Goal: Task Accomplishment & Management: Use online tool/utility

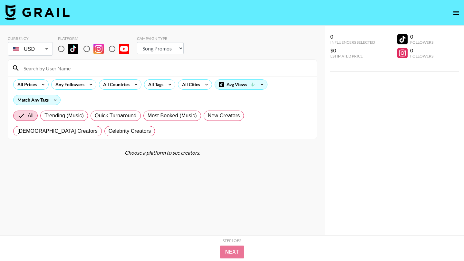
select select "Song"
click at [260, 85] on icon at bounding box center [262, 85] width 10 height 10
click at [297, 68] on div at bounding box center [232, 130] width 464 height 261
click at [169, 86] on icon at bounding box center [169, 85] width 10 height 10
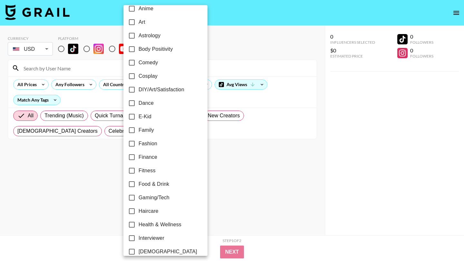
scroll to position [70, 0]
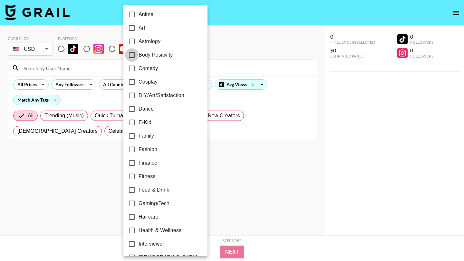
click at [132, 54] on input "Body Positivity" at bounding box center [132, 55] width 14 height 14
checkbox input "true"
click at [213, 40] on div at bounding box center [232, 130] width 464 height 261
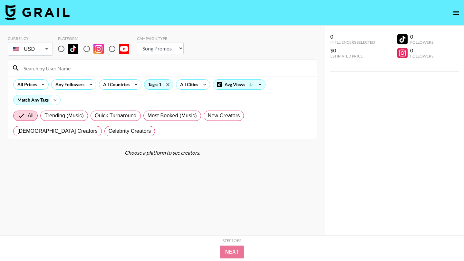
click at [55, 99] on icon at bounding box center [55, 100] width 10 height 10
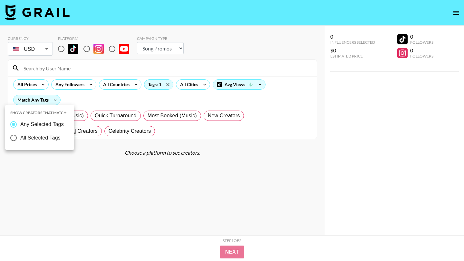
click at [110, 95] on div at bounding box center [232, 130] width 464 height 261
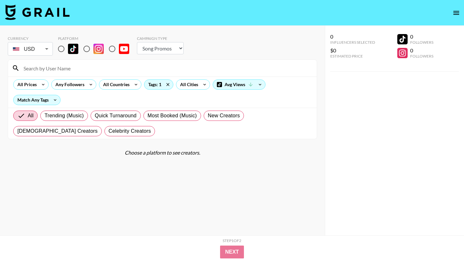
click at [60, 49] on input "radio" at bounding box center [61, 49] width 14 height 14
radio input "true"
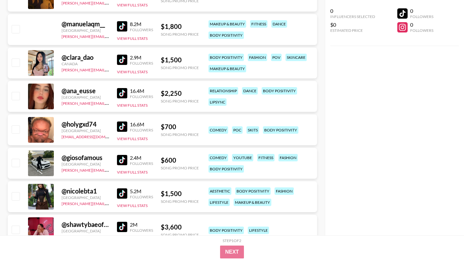
scroll to position [0, 0]
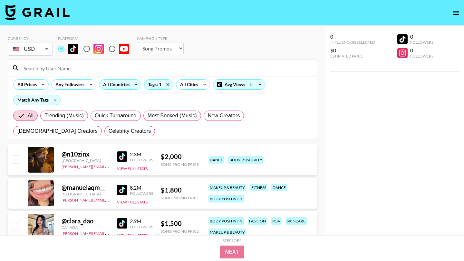
click at [118, 89] on div "All Countries" at bounding box center [115, 85] width 32 height 10
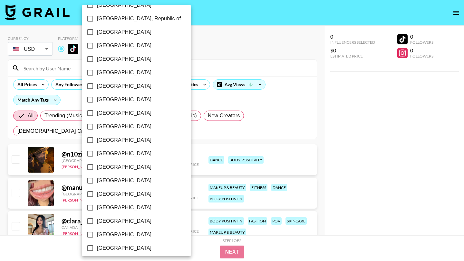
scroll to position [489, 0]
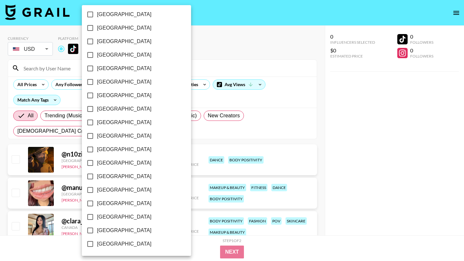
click at [90, 231] on input "[GEOGRAPHIC_DATA]" at bounding box center [90, 231] width 14 height 14
checkbox input "true"
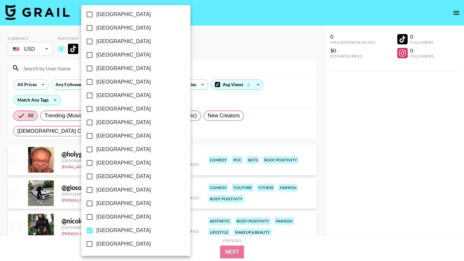
click at [286, 53] on div at bounding box center [232, 130] width 464 height 261
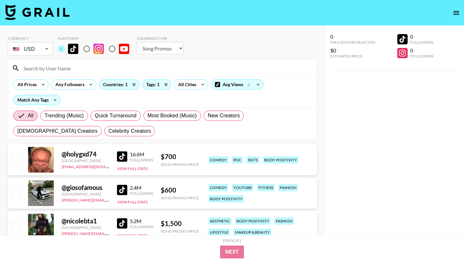
click at [128, 156] on link at bounding box center [123, 157] width 13 height 10
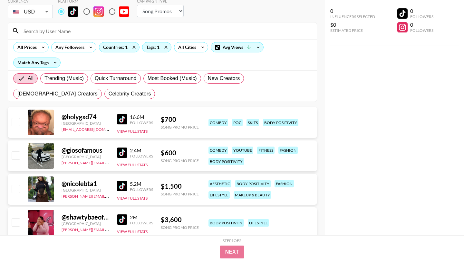
scroll to position [64, 0]
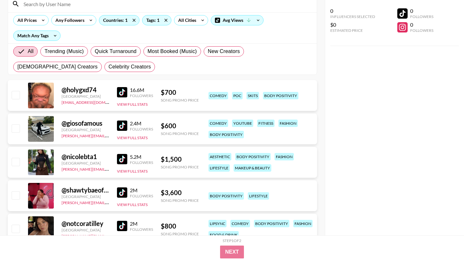
click at [350, 103] on div "0 Influencers Selected $0 Estimated Price 0 Followers 0 Followers" at bounding box center [393, 118] width 139 height 236
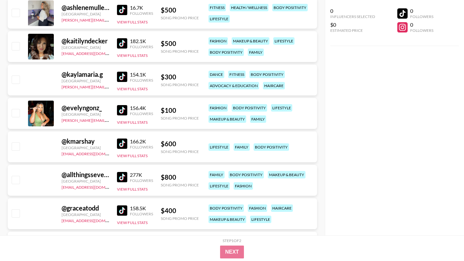
scroll to position [2536, 0]
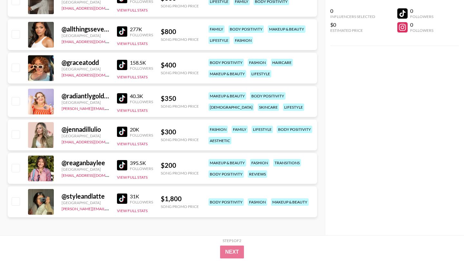
click at [119, 131] on img at bounding box center [122, 132] width 10 height 10
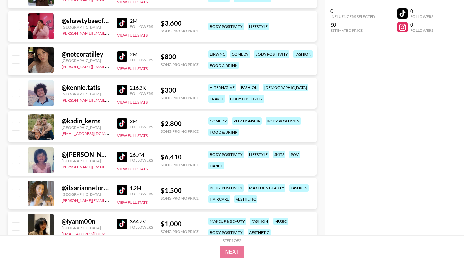
scroll to position [0, 0]
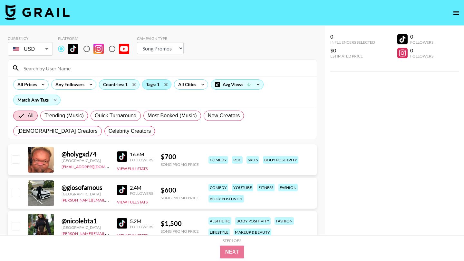
click at [152, 85] on div "Tags: 1" at bounding box center [156, 85] width 29 height 10
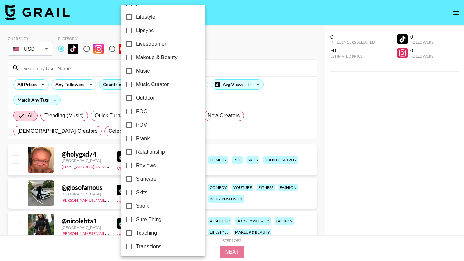
scroll to position [354, 0]
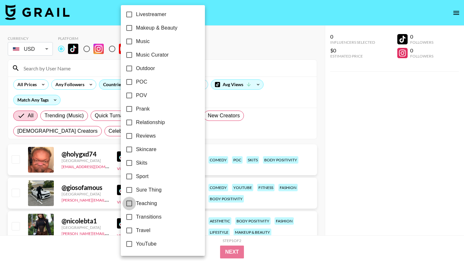
click at [128, 204] on input "Teaching" at bounding box center [129, 204] width 14 height 14
checkbox input "true"
click at [347, 192] on div at bounding box center [232, 130] width 464 height 261
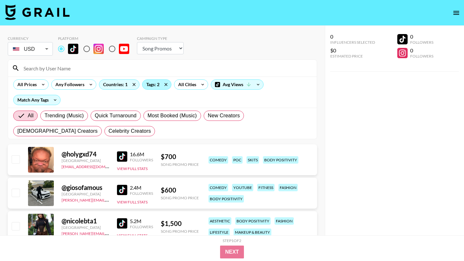
click at [147, 87] on div "Tags: 2" at bounding box center [156, 85] width 29 height 10
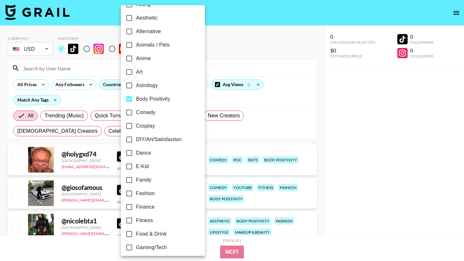
scroll to position [14, 0]
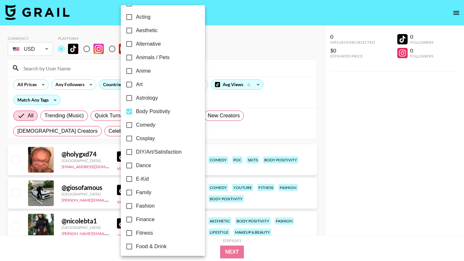
click at [128, 112] on input "Body Positivity" at bounding box center [129, 112] width 14 height 14
checkbox input "false"
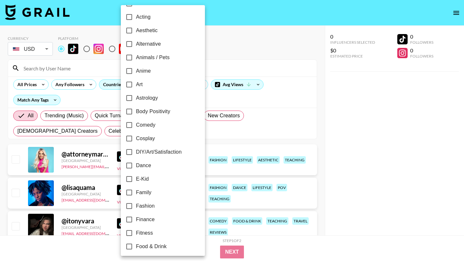
click at [370, 132] on div at bounding box center [232, 130] width 464 height 261
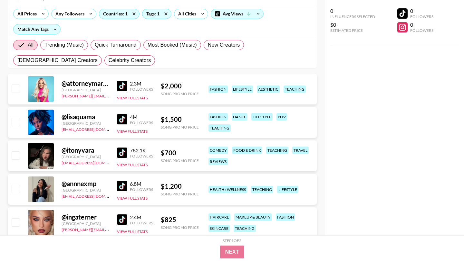
scroll to position [0, 0]
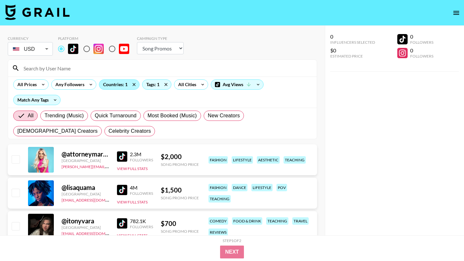
click at [117, 85] on div "Countries: 1" at bounding box center [119, 85] width 40 height 10
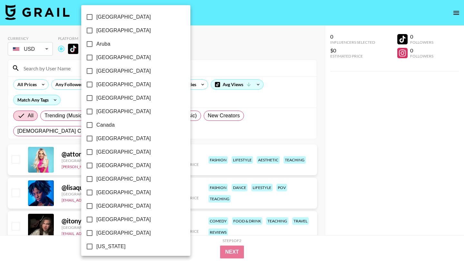
click at [174, 100] on div at bounding box center [232, 130] width 464 height 261
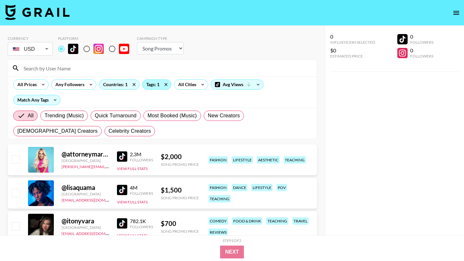
click at [151, 86] on div "Tags: 1" at bounding box center [156, 85] width 29 height 10
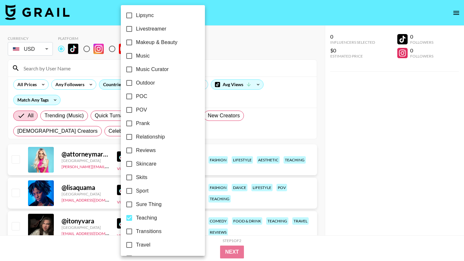
scroll to position [339, 0]
click at [130, 85] on input "Outdoor" at bounding box center [129, 84] width 14 height 14
checkbox input "true"
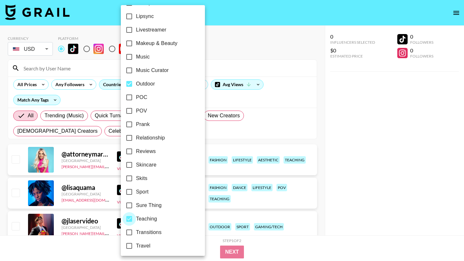
click at [128, 219] on input "Teaching" at bounding box center [129, 219] width 14 height 14
checkbox input "false"
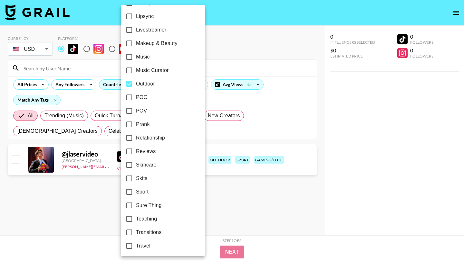
click at [271, 67] on div at bounding box center [232, 130] width 464 height 261
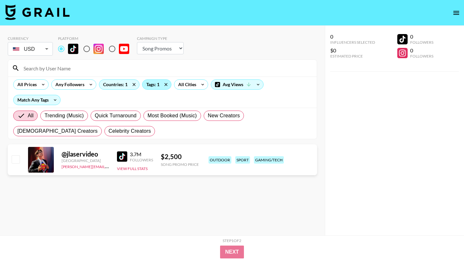
click at [150, 83] on div "Tags: 1" at bounding box center [156, 85] width 29 height 10
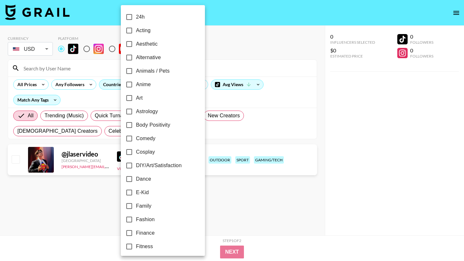
click at [108, 81] on div at bounding box center [232, 130] width 464 height 261
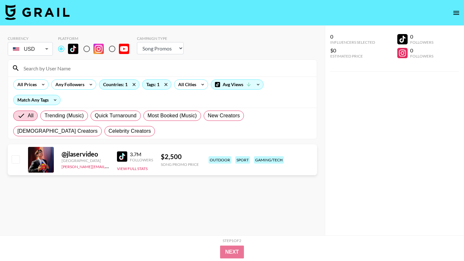
click at [109, 86] on div "Countries: 1" at bounding box center [119, 85] width 40 height 10
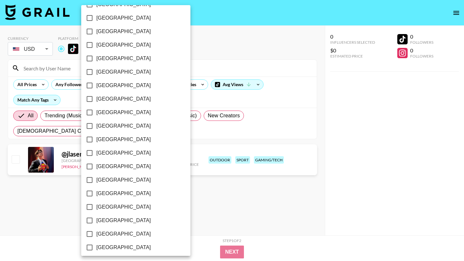
scroll to position [489, 0]
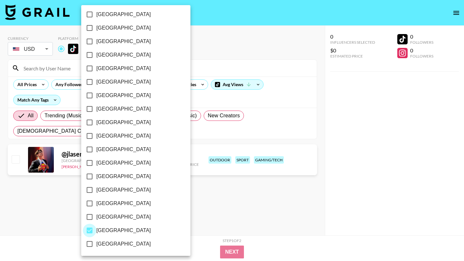
click at [91, 231] on input "[GEOGRAPHIC_DATA]" at bounding box center [90, 231] width 14 height 14
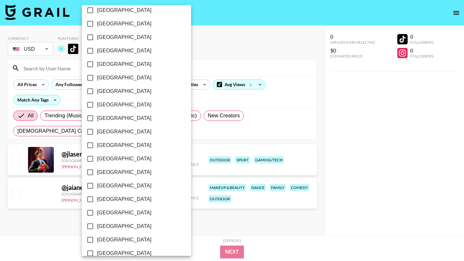
scroll to position [472, 0]
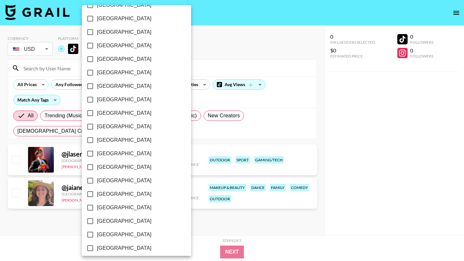
click at [88, 249] on input "[GEOGRAPHIC_DATA]" at bounding box center [90, 249] width 14 height 14
checkbox input "true"
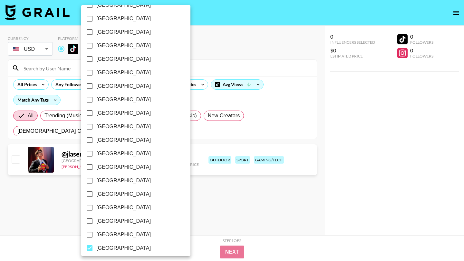
click at [59, 241] on div at bounding box center [232, 130] width 464 height 261
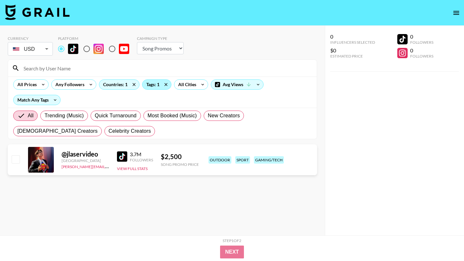
click at [153, 87] on div "Tags: 1" at bounding box center [156, 85] width 29 height 10
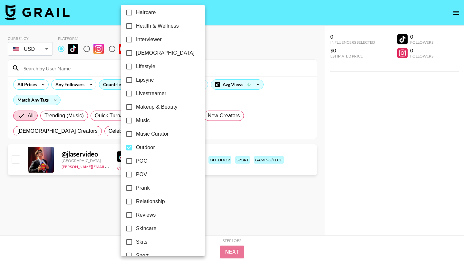
scroll to position [354, 0]
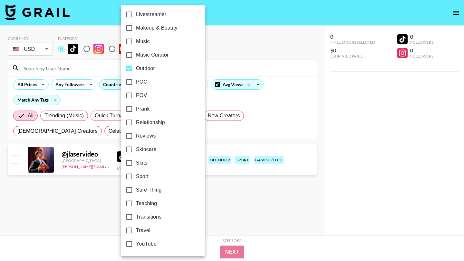
click at [130, 69] on input "Outdoor" at bounding box center [129, 69] width 14 height 14
checkbox input "false"
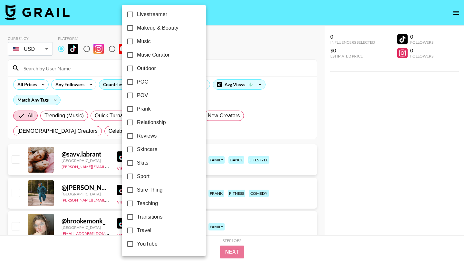
click at [129, 230] on input "Travel" at bounding box center [130, 231] width 14 height 14
checkbox input "true"
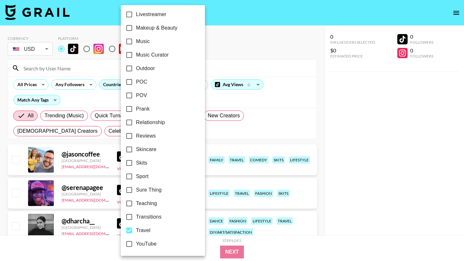
click at [233, 137] on div at bounding box center [232, 130] width 464 height 261
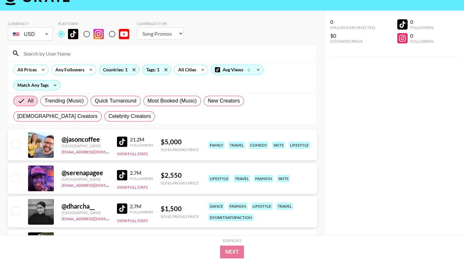
scroll to position [0, 0]
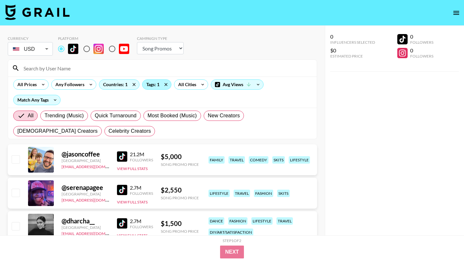
click at [149, 85] on div "Tags: 1" at bounding box center [156, 85] width 29 height 10
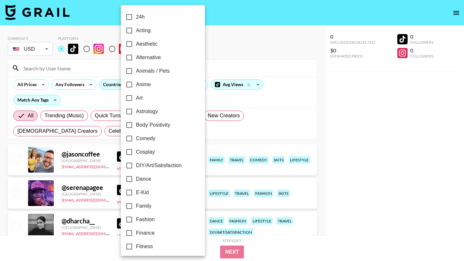
scroll to position [354, 0]
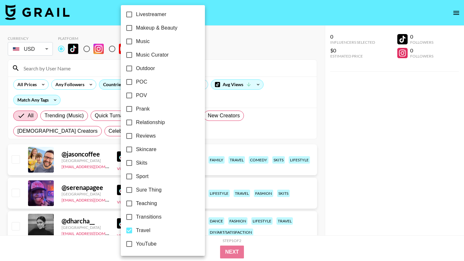
click at [128, 231] on input "Travel" at bounding box center [129, 231] width 14 height 14
checkbox input "false"
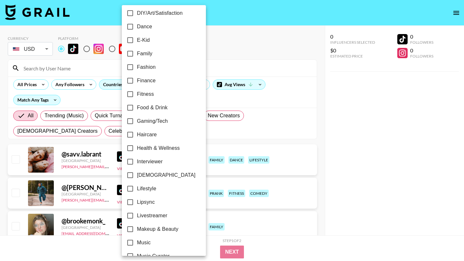
scroll to position [0, 0]
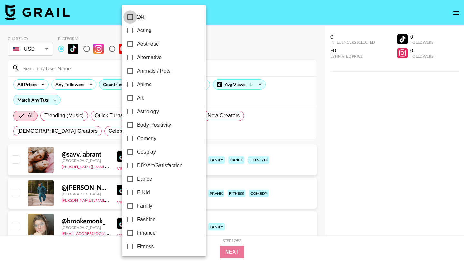
click at [130, 15] on input "24h" at bounding box center [130, 17] width 14 height 14
checkbox input "true"
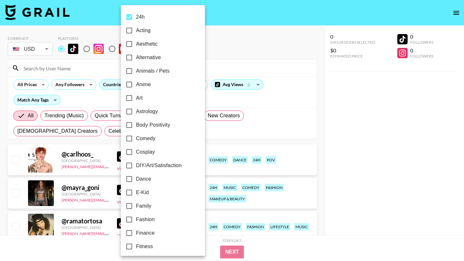
click at [236, 40] on div at bounding box center [232, 130] width 464 height 261
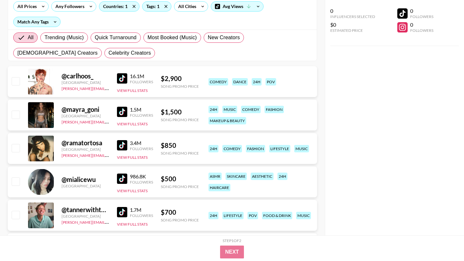
scroll to position [79, 0]
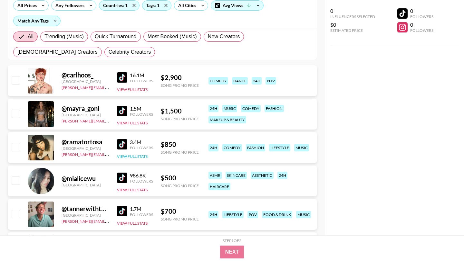
click at [132, 157] on button "View Full Stats" at bounding box center [132, 156] width 31 height 5
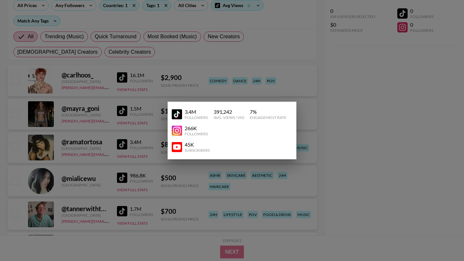
click at [258, 84] on div at bounding box center [232, 130] width 464 height 261
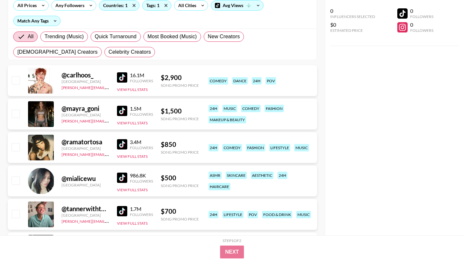
click at [123, 145] on img at bounding box center [122, 144] width 10 height 10
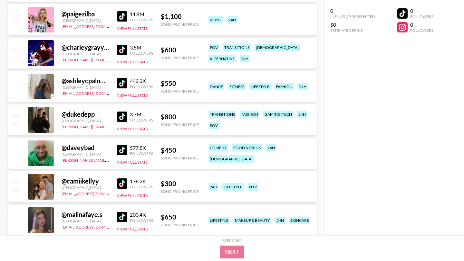
scroll to position [391, 0]
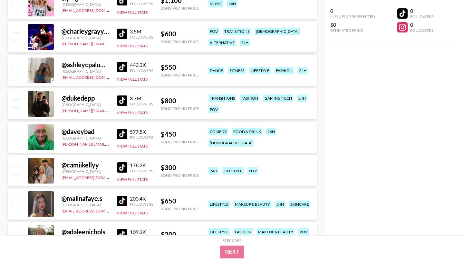
click at [120, 168] on img at bounding box center [122, 168] width 10 height 10
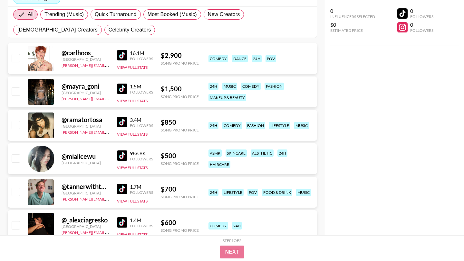
scroll to position [0, 0]
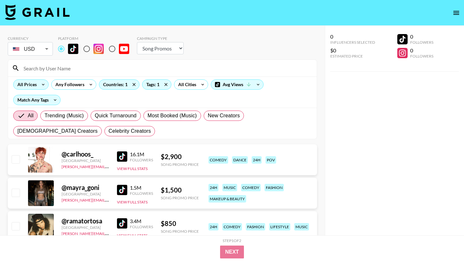
click at [40, 86] on icon at bounding box center [43, 85] width 10 height 10
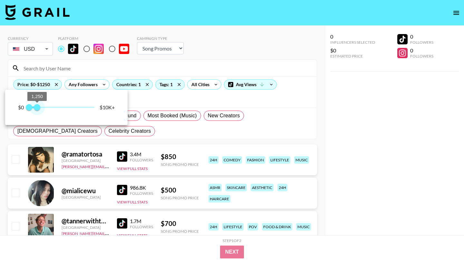
type input "500"
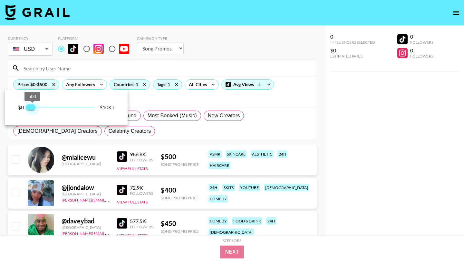
drag, startPoint x: 92, startPoint y: 107, endPoint x: 33, endPoint y: 114, distance: 59.3
click at [33, 111] on span "500" at bounding box center [32, 107] width 6 height 6
click at [288, 98] on div at bounding box center [232, 130] width 464 height 261
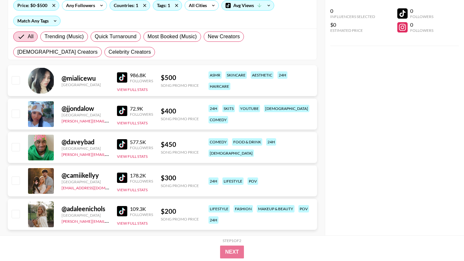
scroll to position [92, 0]
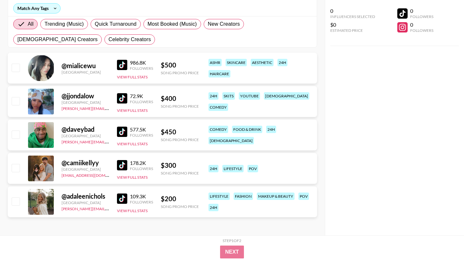
click at [121, 199] on img at bounding box center [122, 199] width 10 height 10
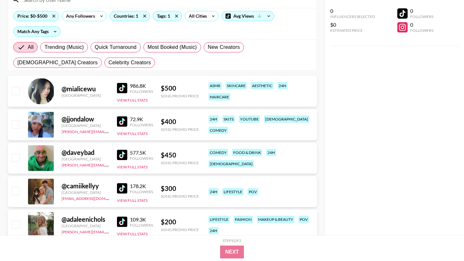
scroll to position [67, 0]
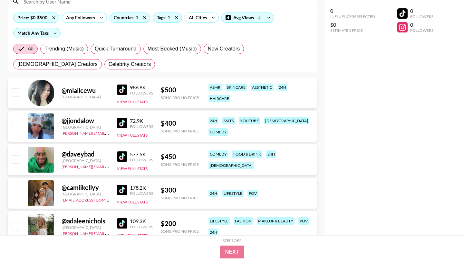
click at [123, 122] on img at bounding box center [122, 123] width 10 height 10
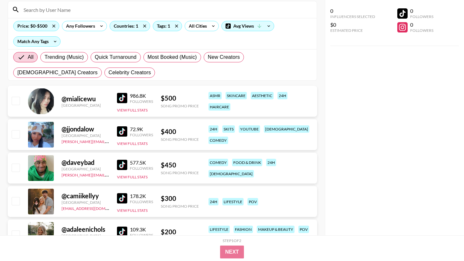
scroll to position [50, 0]
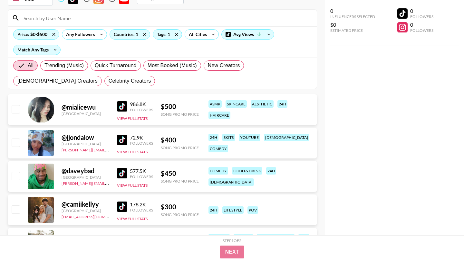
click at [123, 106] on img at bounding box center [122, 106] width 10 height 10
click at [120, 141] on img at bounding box center [122, 140] width 10 height 10
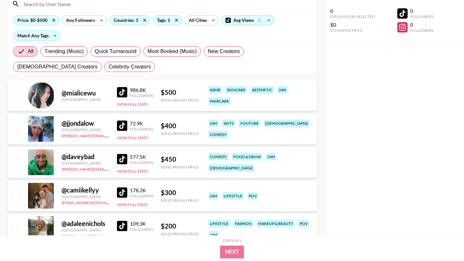
scroll to position [65, 0]
click at [120, 161] on img at bounding box center [122, 159] width 10 height 10
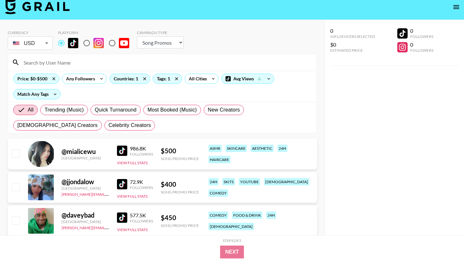
scroll to position [0, 0]
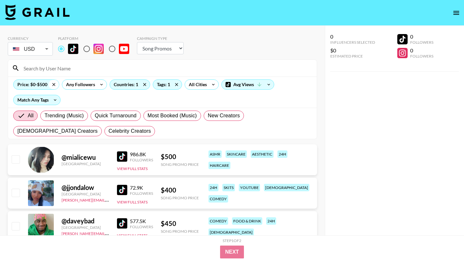
click at [52, 84] on icon at bounding box center [54, 85] width 10 height 10
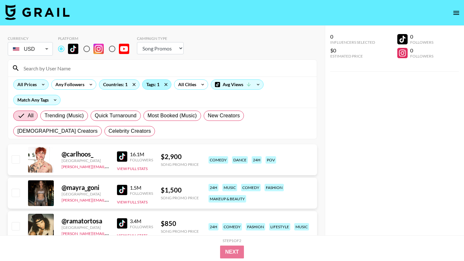
click at [159, 85] on div "Tags: 1" at bounding box center [156, 85] width 29 height 10
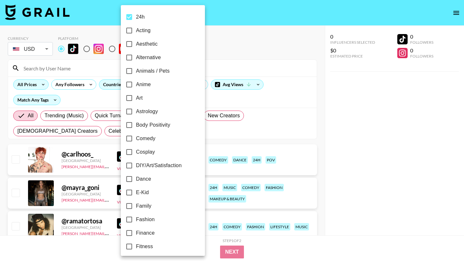
click at [131, 16] on input "24h" at bounding box center [129, 17] width 14 height 14
checkbox input "false"
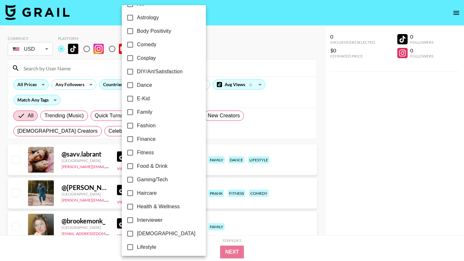
scroll to position [118, 0]
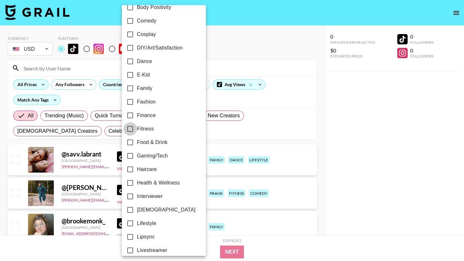
click at [129, 130] on input "Fitness" at bounding box center [130, 129] width 14 height 14
checkbox input "true"
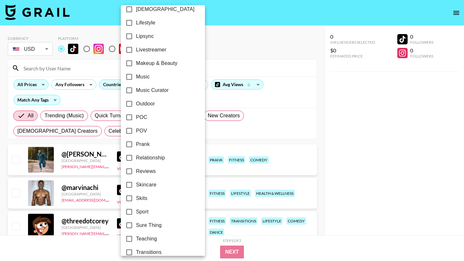
scroll to position [354, 0]
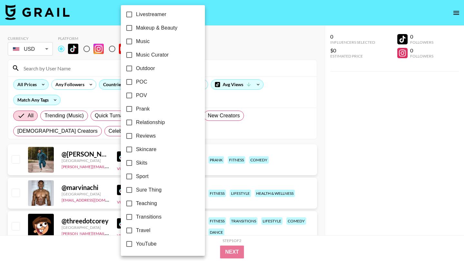
click at [252, 42] on div at bounding box center [232, 130] width 464 height 261
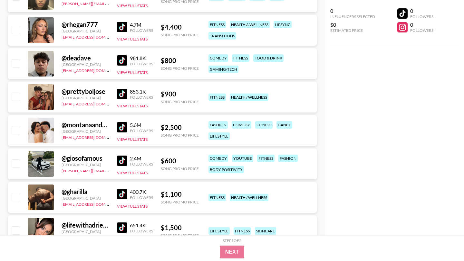
scroll to position [303, 0]
